Goal: Transaction & Acquisition: Purchase product/service

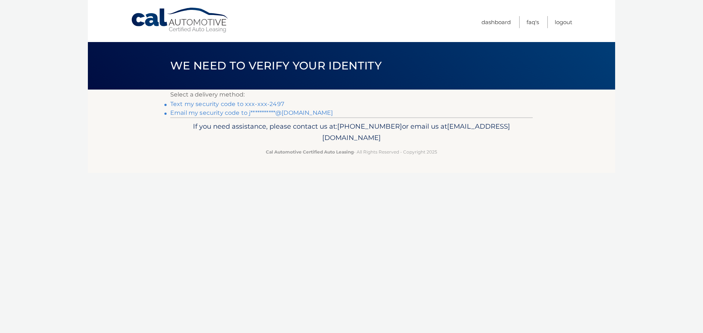
click at [232, 105] on link "Text my security code to xxx-xxx-2497" at bounding box center [227, 104] width 114 height 7
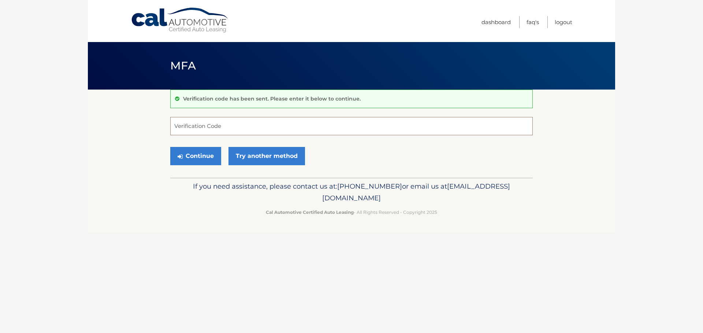
click at [276, 130] on input "Verification Code" at bounding box center [351, 126] width 362 height 18
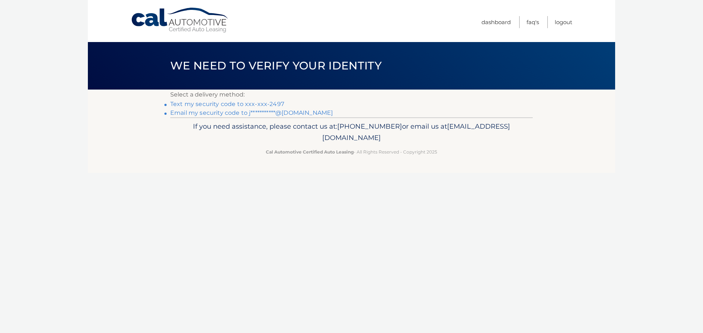
click at [199, 104] on link "Text my security code to xxx-xxx-2497" at bounding box center [227, 104] width 114 height 7
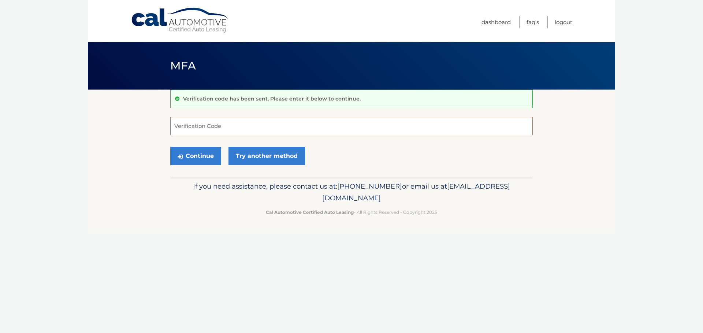
drag, startPoint x: 0, startPoint y: 0, endPoint x: 196, endPoint y: 129, distance: 234.4
click at [196, 129] on input "Verification Code" at bounding box center [351, 126] width 362 height 18
type input "229853"
click at [170, 147] on button "Continue" at bounding box center [195, 156] width 51 height 18
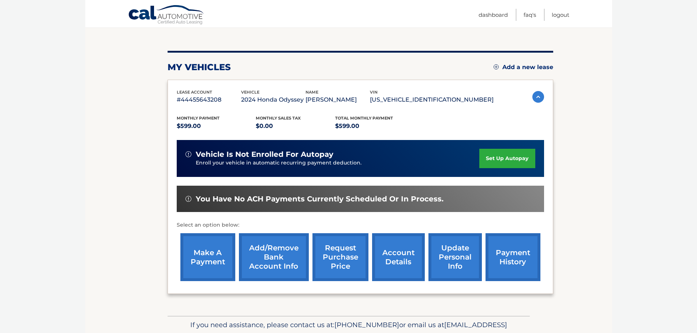
click at [215, 270] on link "make a payment" at bounding box center [207, 257] width 55 height 48
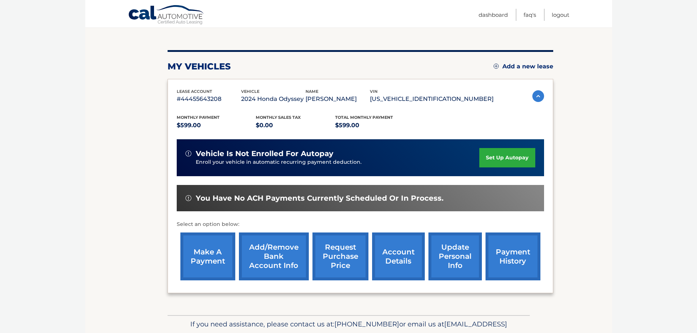
scroll to position [73, 0]
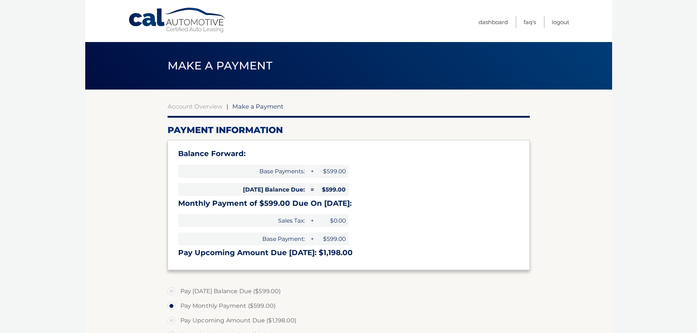
select select "MzZlOGQxMjctMTI3OC00OTczLWJiNzQtMTcyOTYxZWQyOGE4"
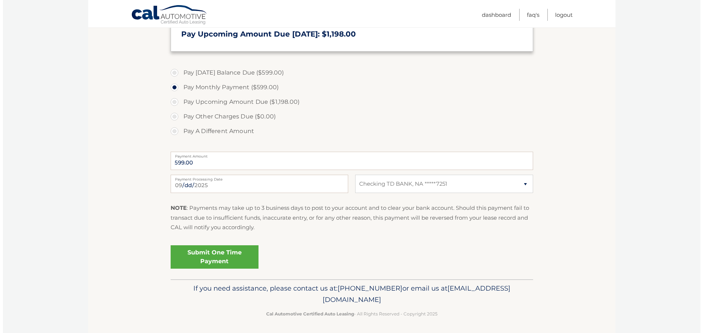
scroll to position [219, 0]
click at [196, 256] on link "Submit One Time Payment" at bounding box center [212, 256] width 88 height 23
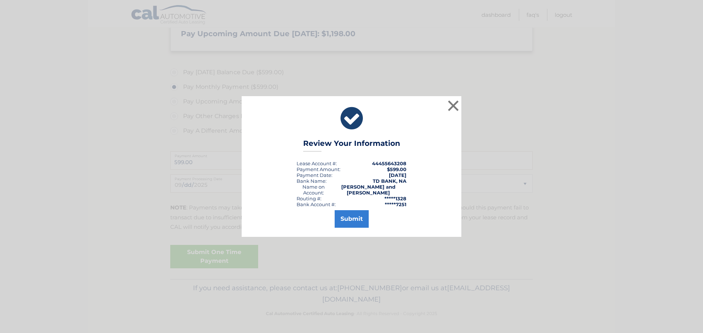
click at [342, 207] on div "Submit" at bounding box center [351, 217] width 201 height 20
click at [342, 211] on button "Submit" at bounding box center [351, 219] width 34 height 18
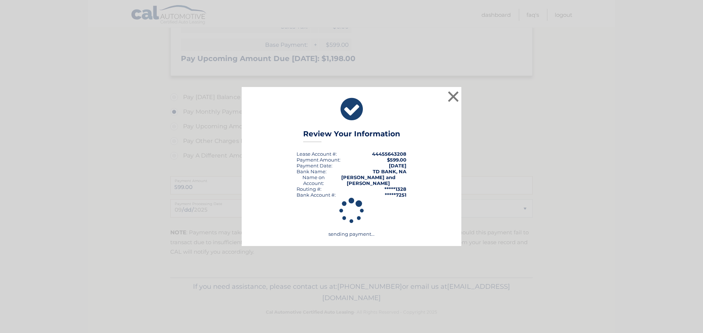
scroll to position [194, 0]
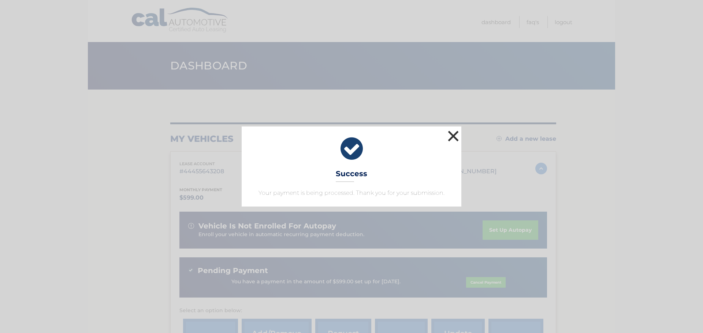
click at [455, 138] on button "×" at bounding box center [453, 136] width 15 height 15
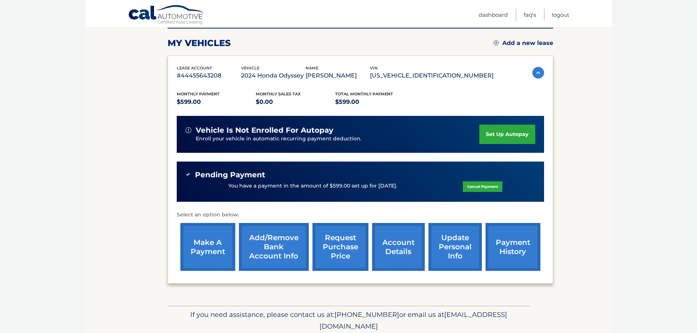
scroll to position [124, 0]
